Goal: Information Seeking & Learning: Learn about a topic

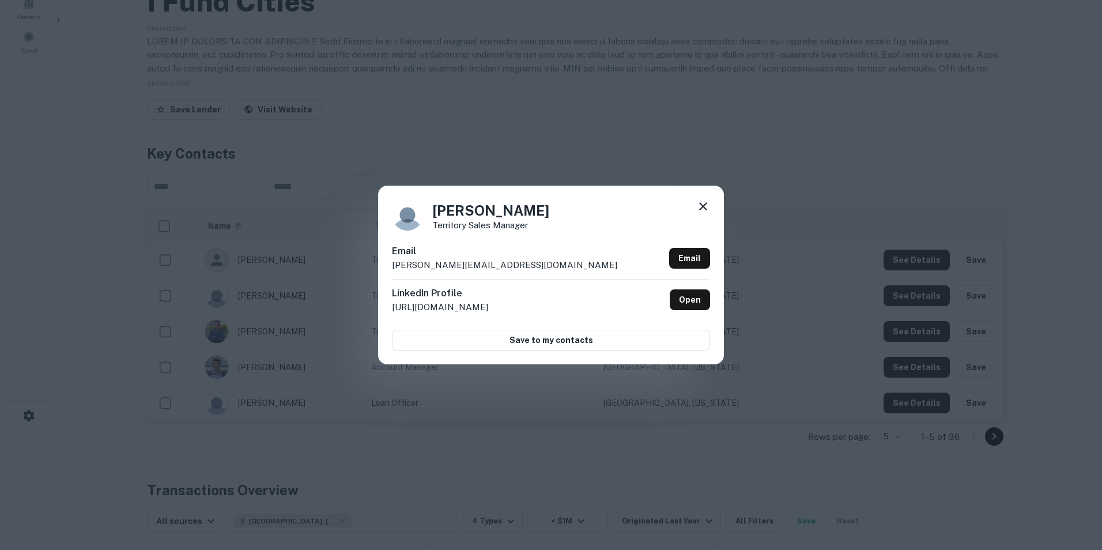
click at [705, 206] on icon at bounding box center [703, 206] width 8 height 8
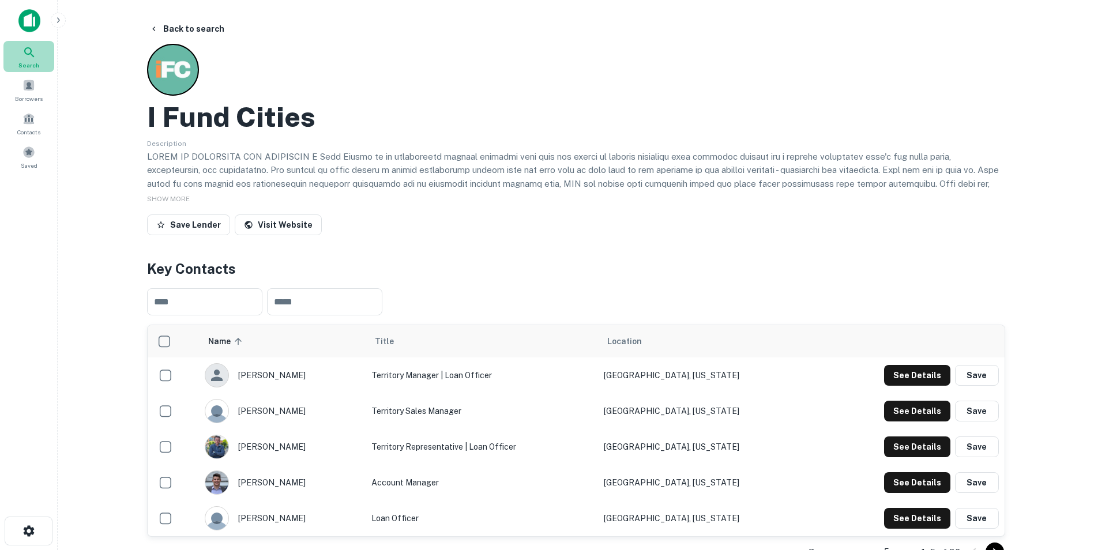
click at [29, 52] on icon at bounding box center [29, 53] width 14 height 14
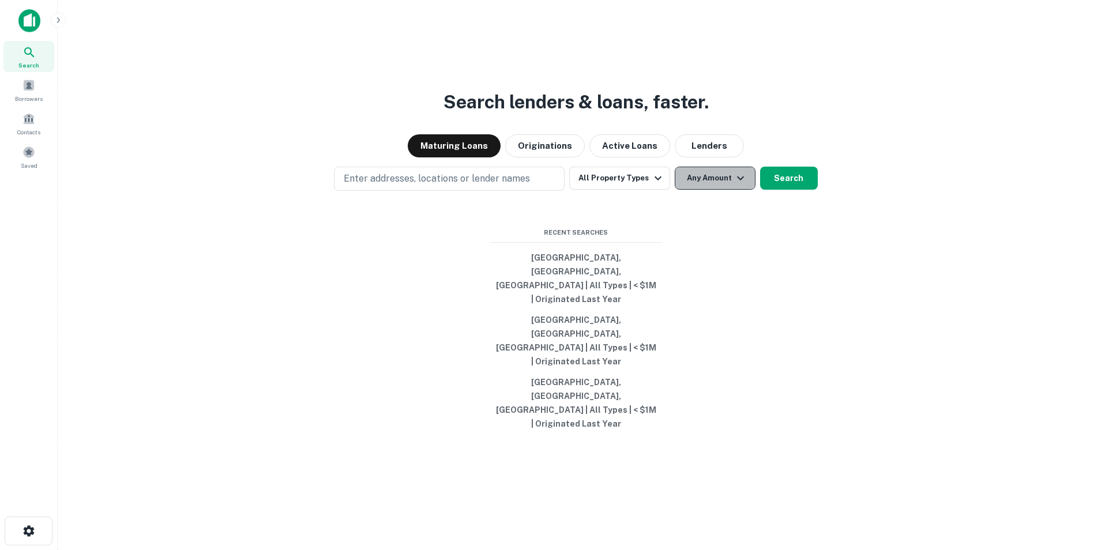
click at [745, 190] on button "Any Amount" at bounding box center [715, 178] width 81 height 23
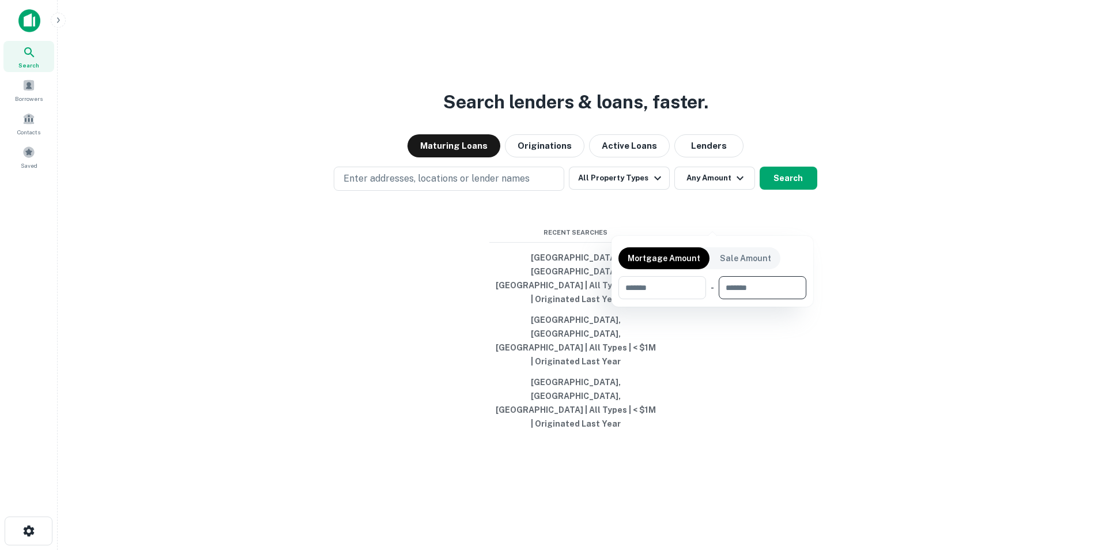
click at [751, 294] on input "number" at bounding box center [759, 287] width 80 height 23
type input "********"
click at [632, 221] on div at bounding box center [551, 275] width 1102 height 550
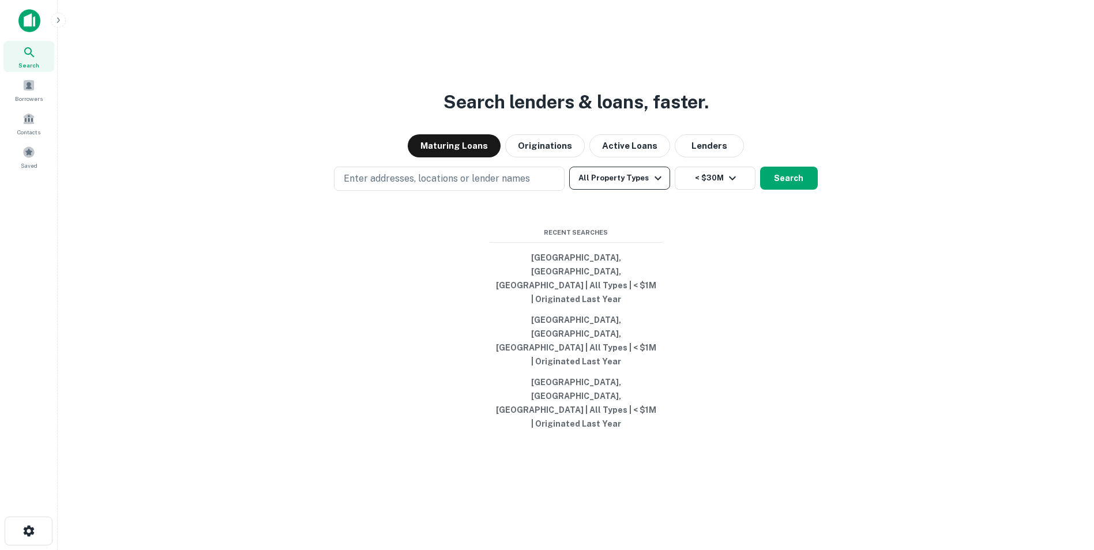
click at [651, 185] on icon "button" at bounding box center [658, 178] width 14 height 14
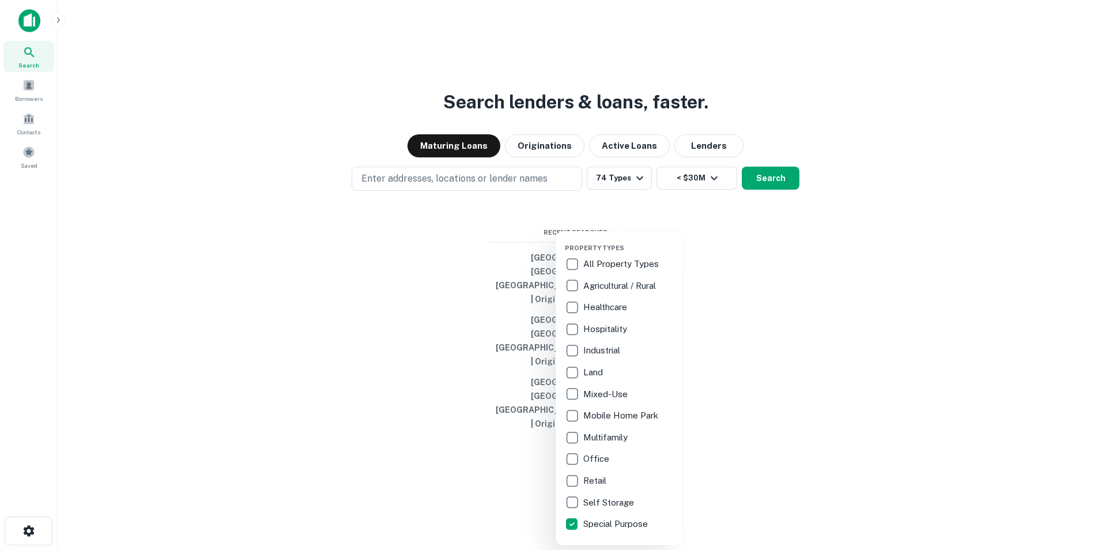
click at [401, 223] on div at bounding box center [551, 275] width 1102 height 550
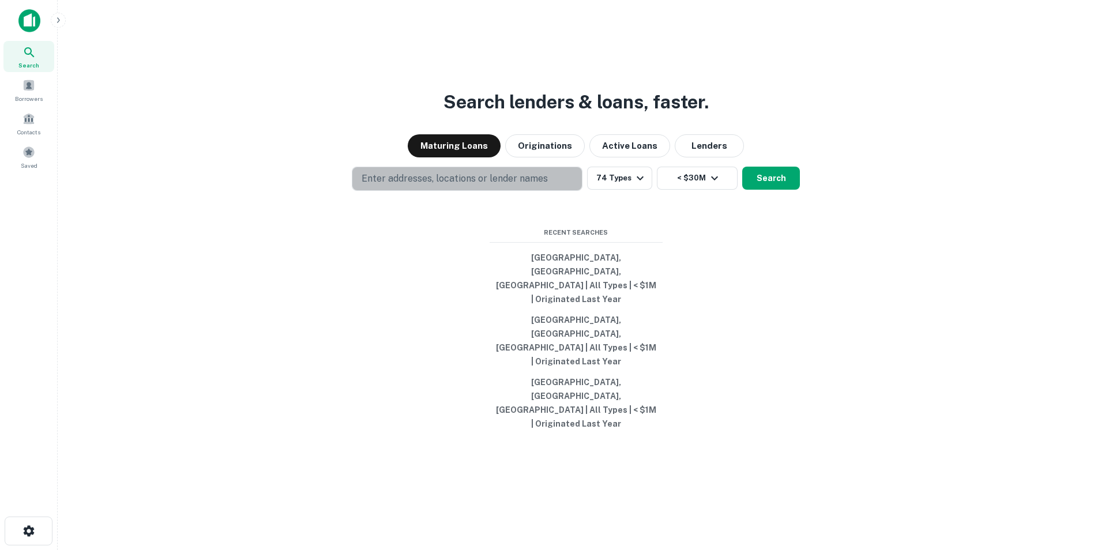
click at [401, 186] on p "Enter addresses, locations or lender names" at bounding box center [454, 179] width 186 height 14
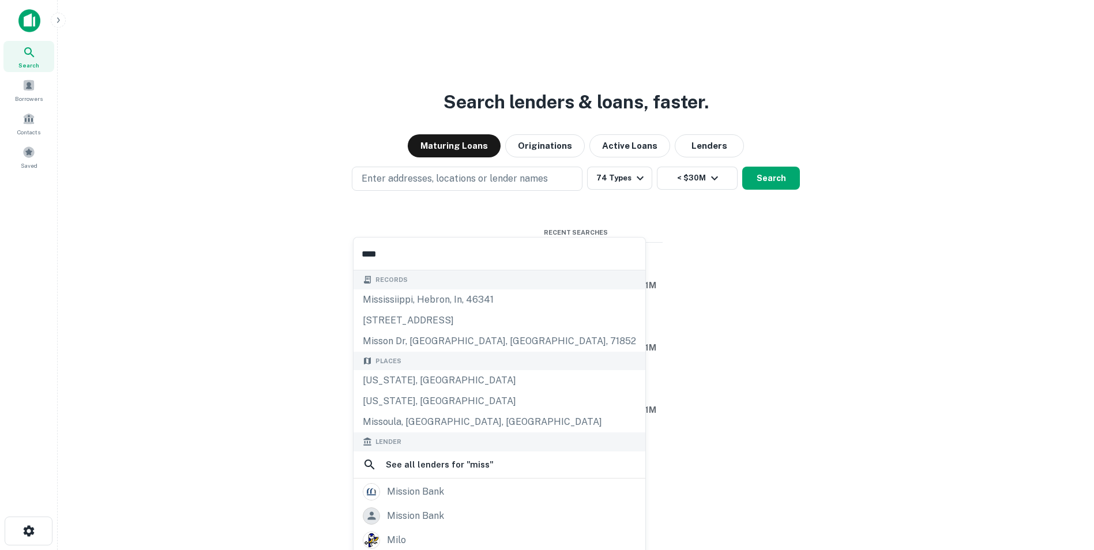
type input "*****"
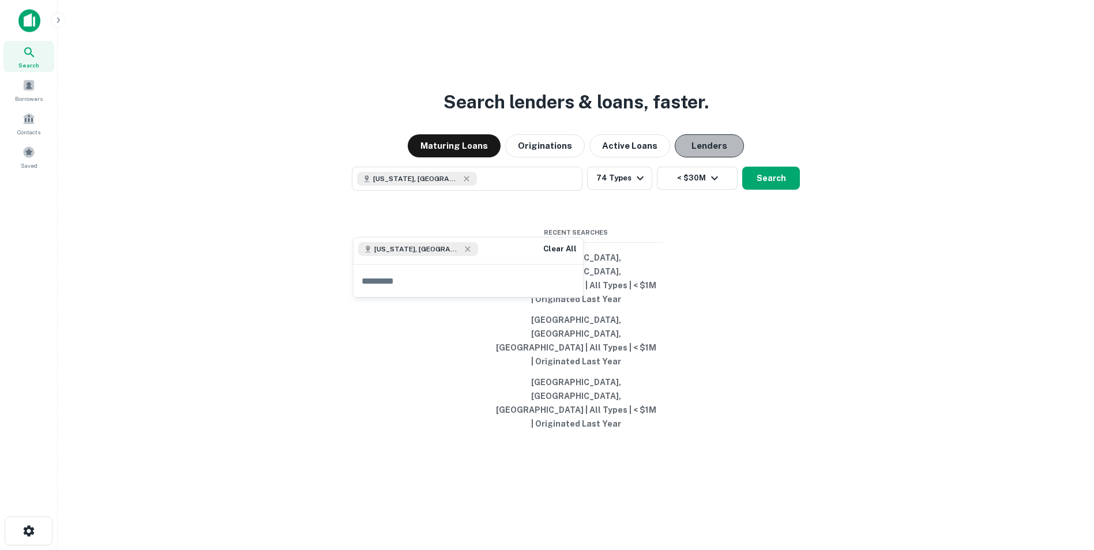
click at [690, 157] on button "Lenders" at bounding box center [709, 145] width 69 height 23
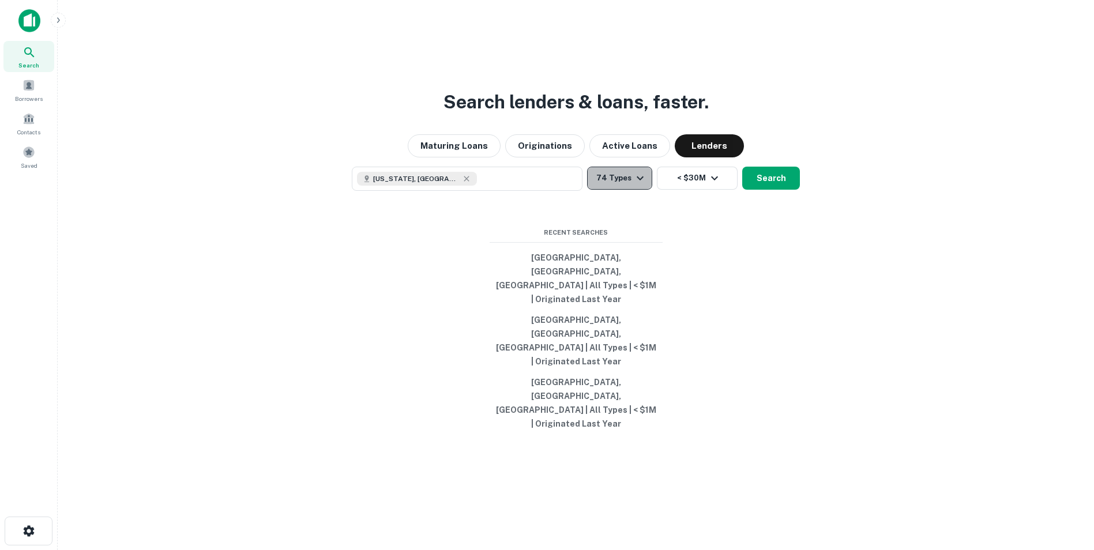
click at [645, 185] on icon "button" at bounding box center [640, 178] width 14 height 14
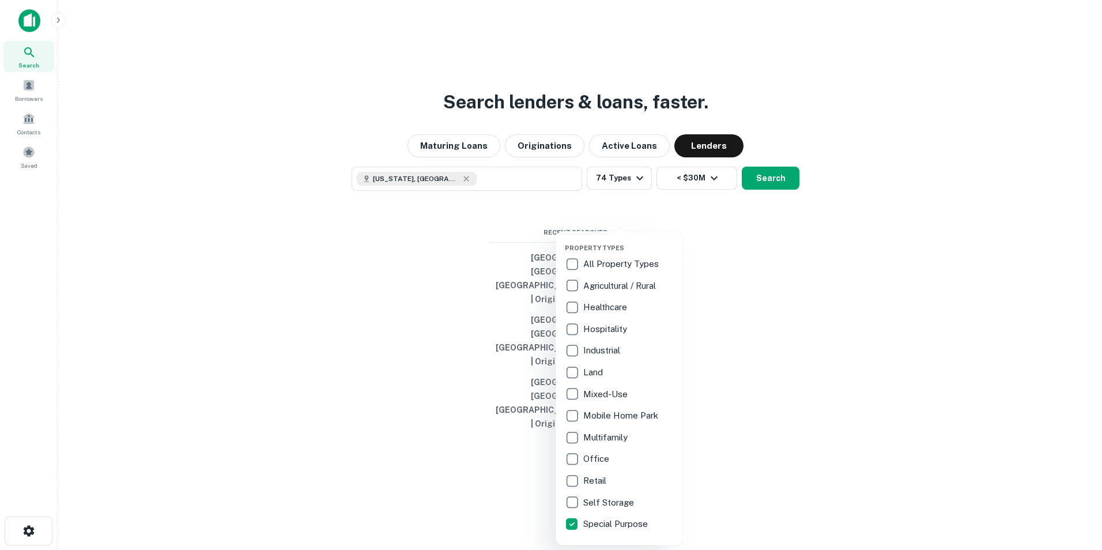
click at [760, 223] on div at bounding box center [551, 275] width 1102 height 550
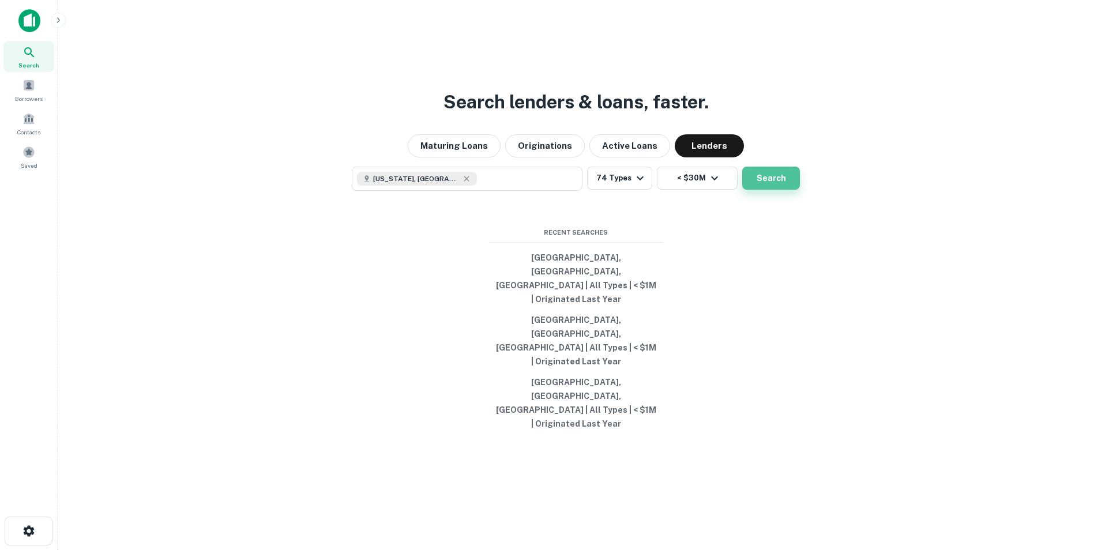
click at [756, 190] on button "Search" at bounding box center [771, 178] width 58 height 23
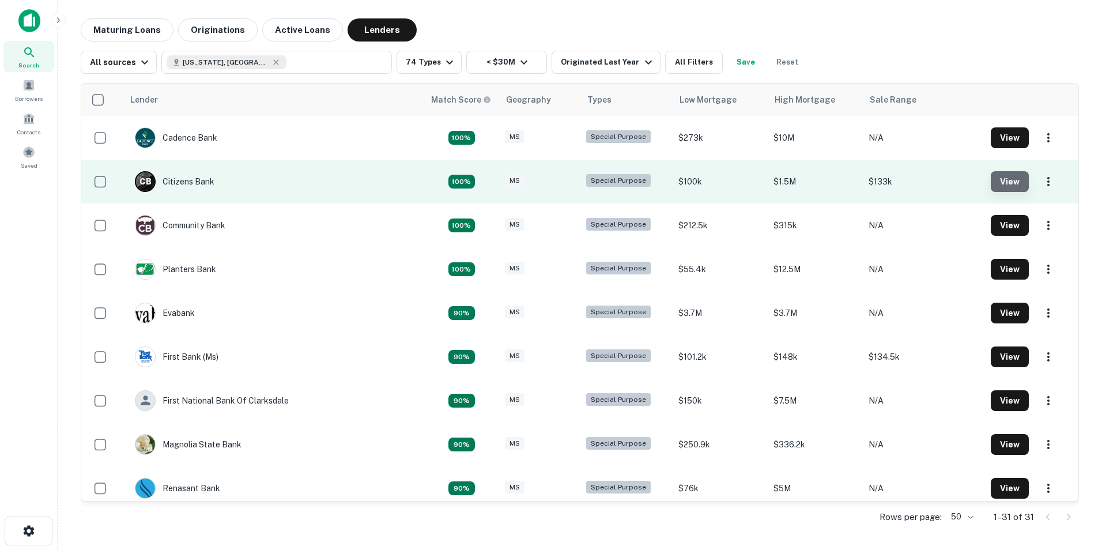
click at [995, 175] on button "View" at bounding box center [1010, 181] width 38 height 21
